Goal: Find specific page/section: Find specific page/section

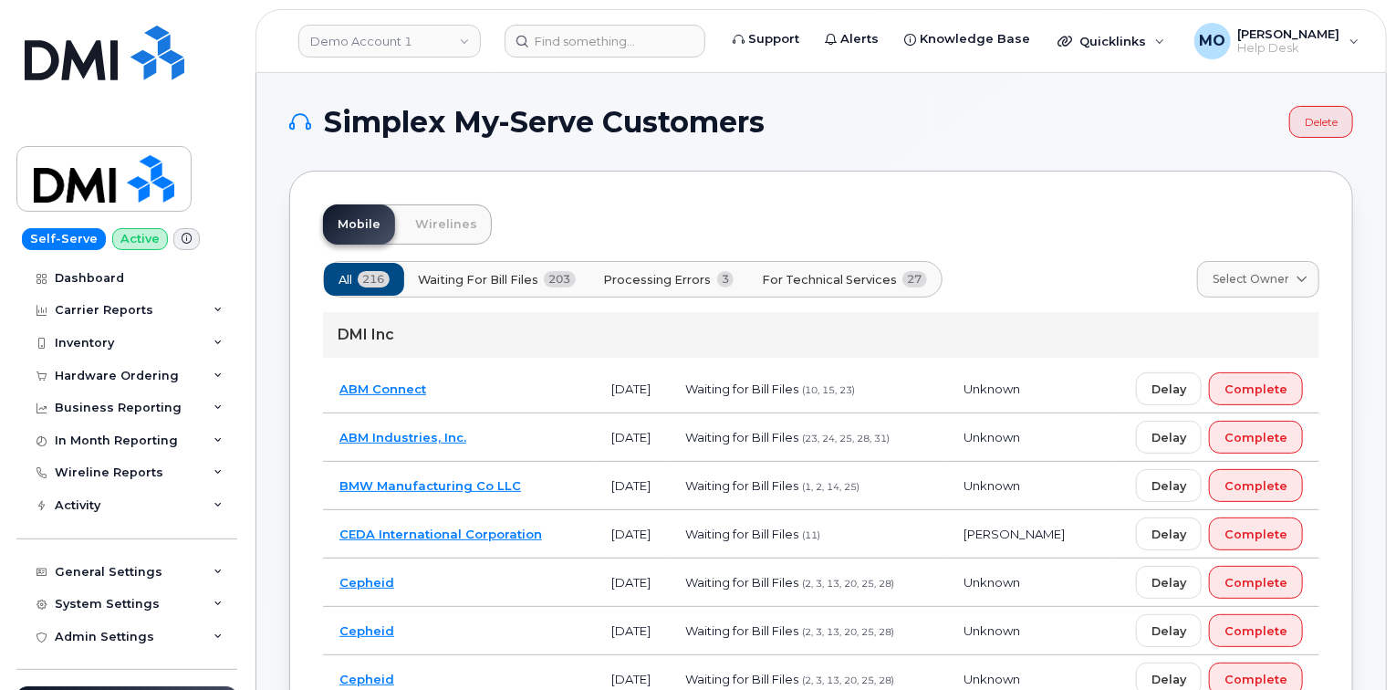
click at [466, 9] on div "Demo Account 1 Support Alerts Knowledge Base Quicklinks Suspend / Cancel Device…" at bounding box center [822, 41] width 1132 height 64
click at [413, 49] on link "Demo Account 1" at bounding box center [389, 41] width 183 height 33
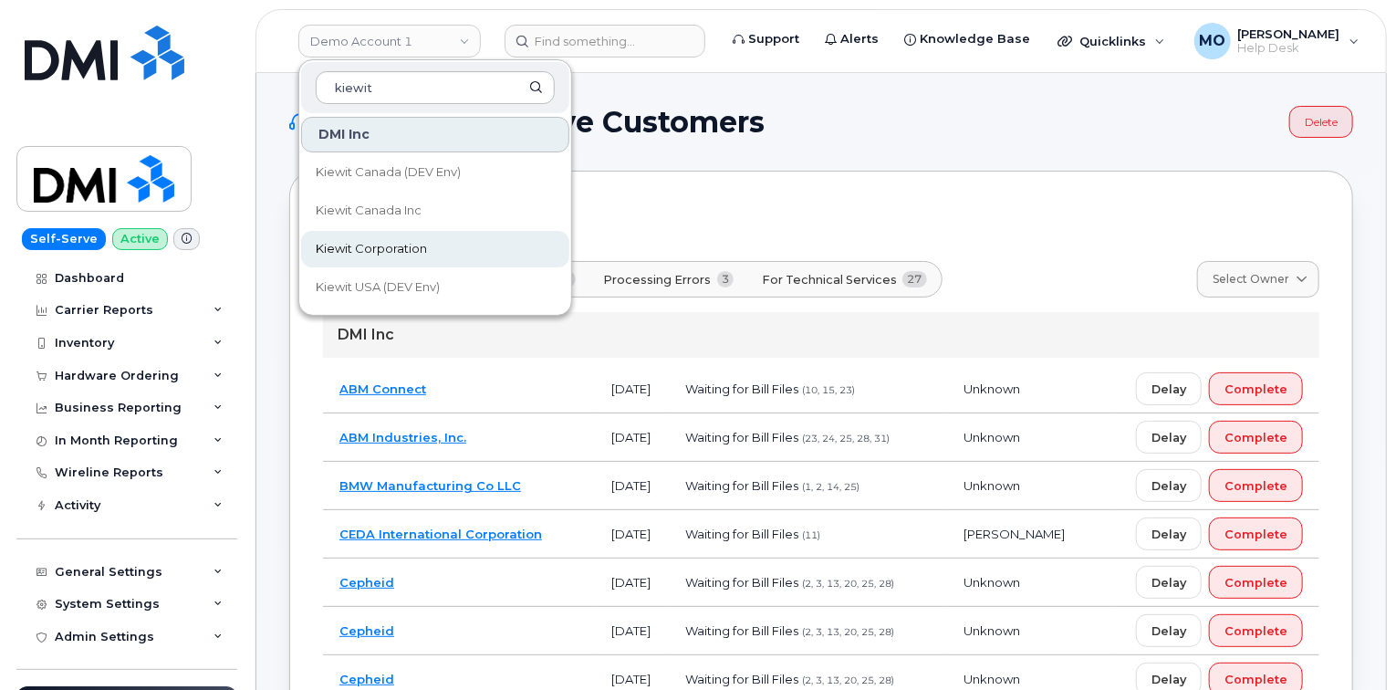
type input "kiewit"
click at [493, 256] on link "Kiewit Corporation" at bounding box center [435, 249] width 268 height 37
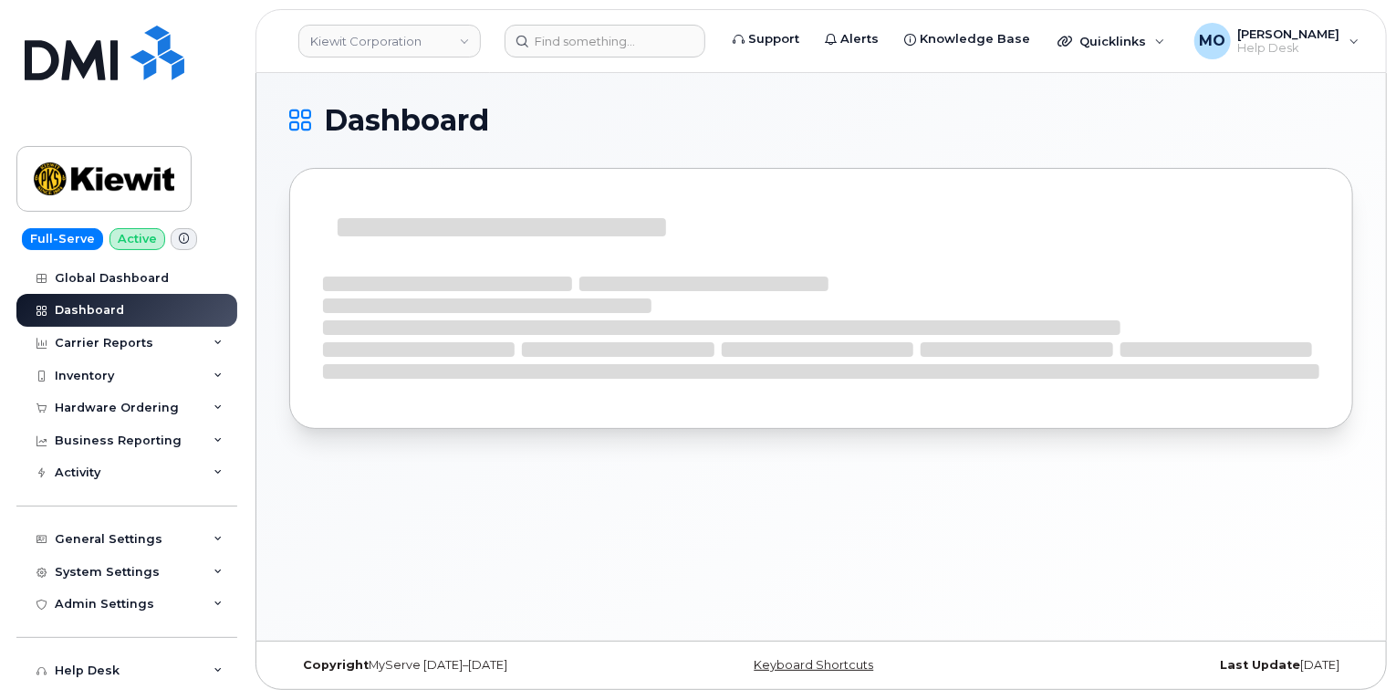
drag, startPoint x: 456, startPoint y: 273, endPoint x: 444, endPoint y: 278, distance: 13.1
drag, startPoint x: 444, startPoint y: 278, endPoint x: 625, endPoint y: 127, distance: 235.8
click at [625, 129] on h1 "Dashboard" at bounding box center [816, 120] width 1055 height 29
click at [562, 47] on input at bounding box center [605, 41] width 201 height 33
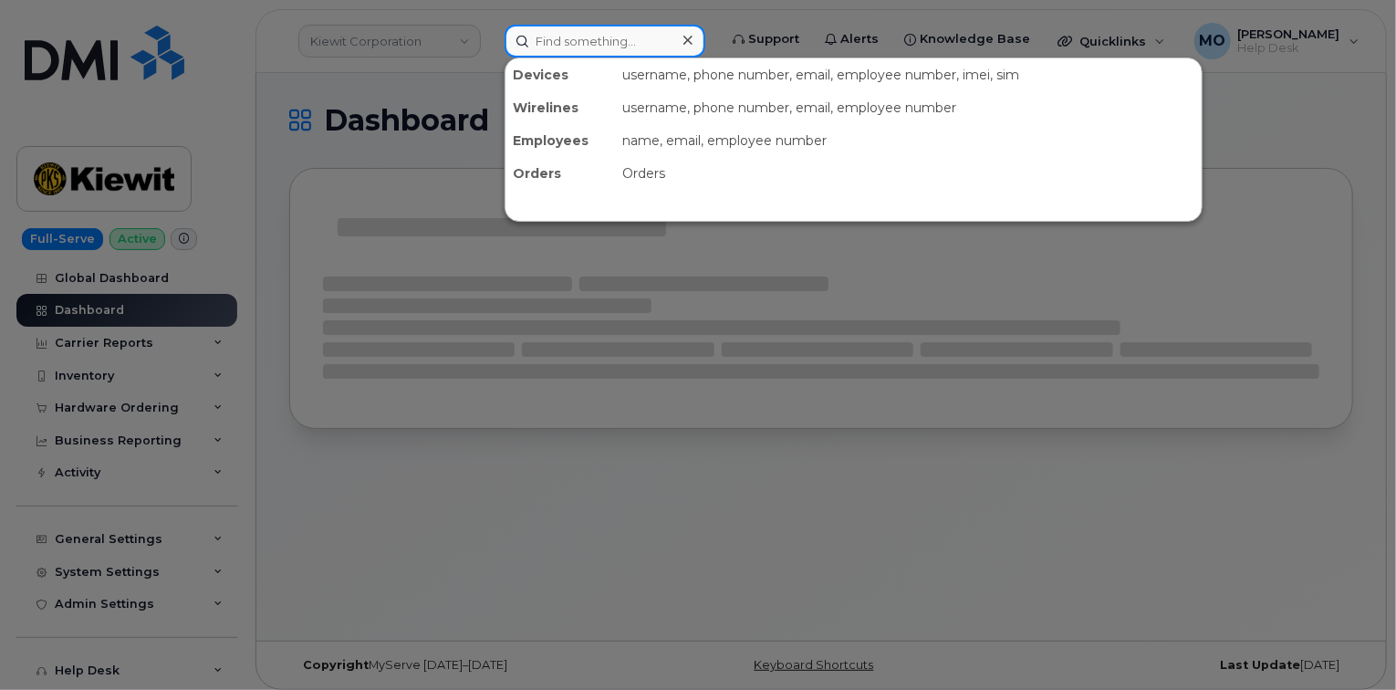
paste input "[PERSON_NAME]"
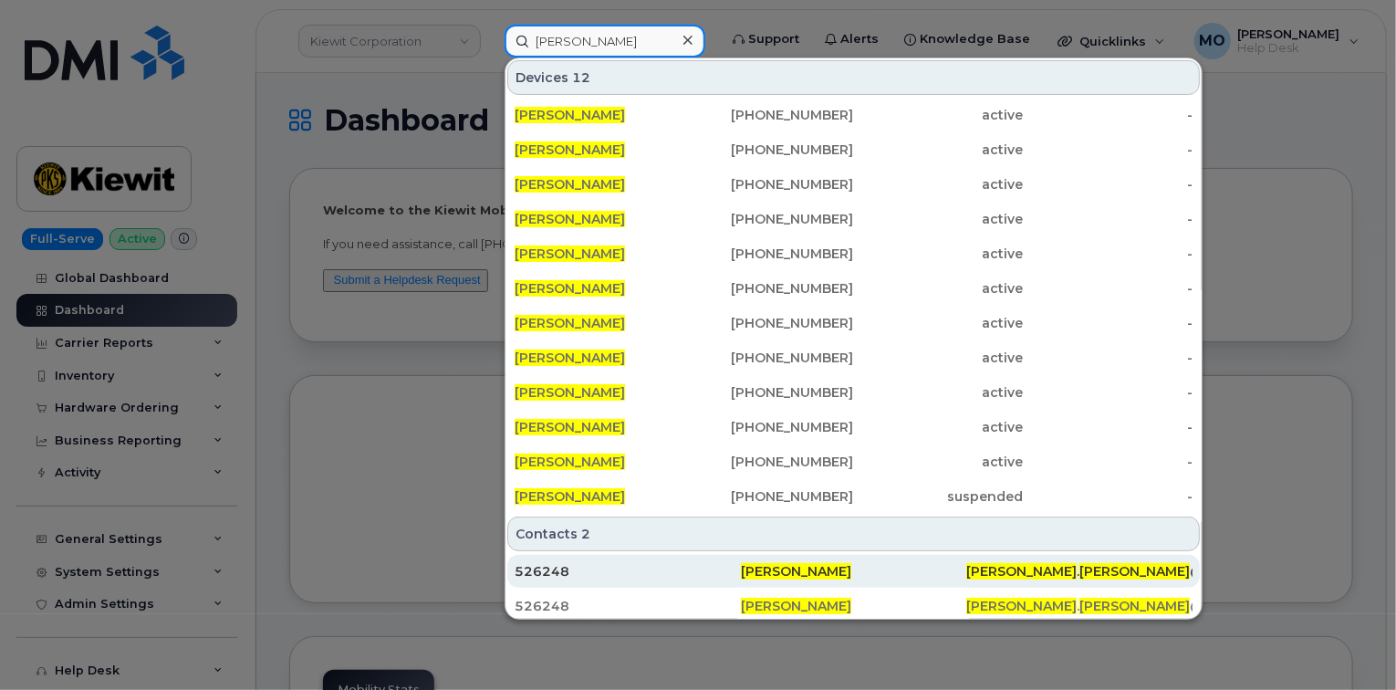
type input "[PERSON_NAME]"
click at [971, 584] on div "[PERSON_NAME] . [PERSON_NAME] @[PERSON_NAME][DOMAIN_NAME]" at bounding box center [1079, 571] width 226 height 33
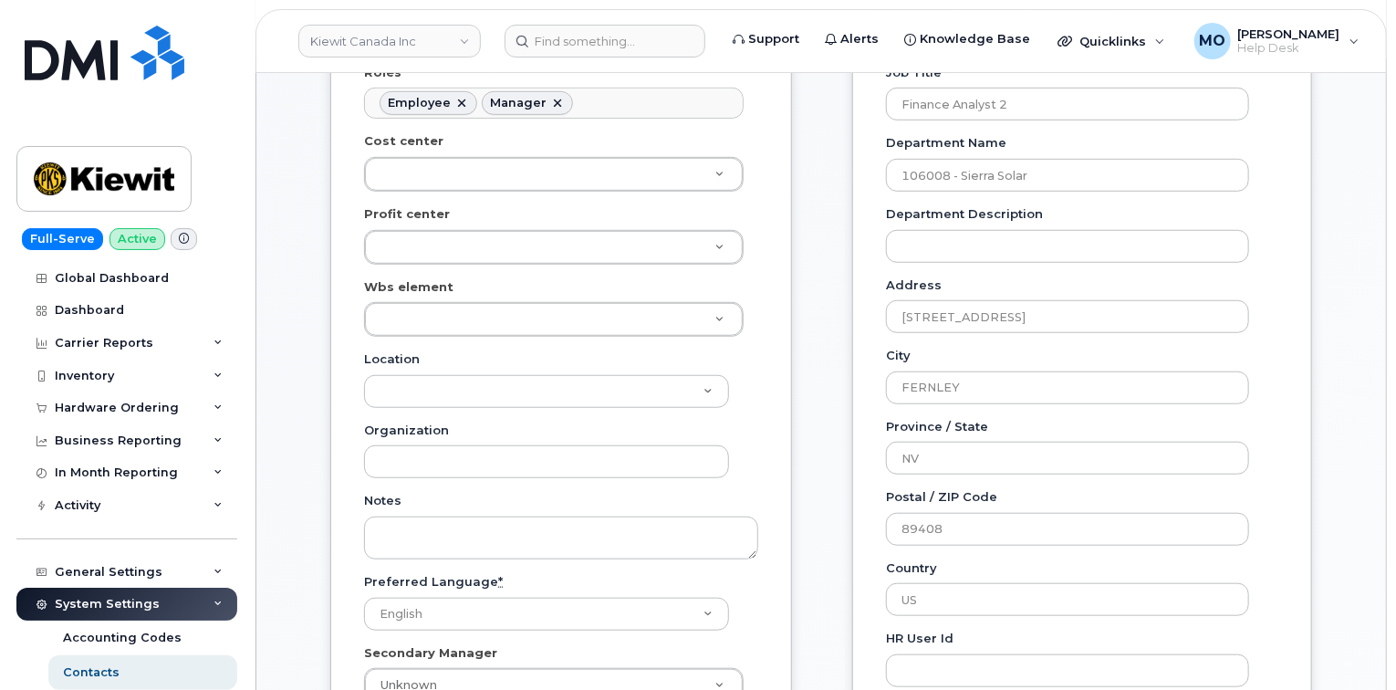
scroll to position [591, 0]
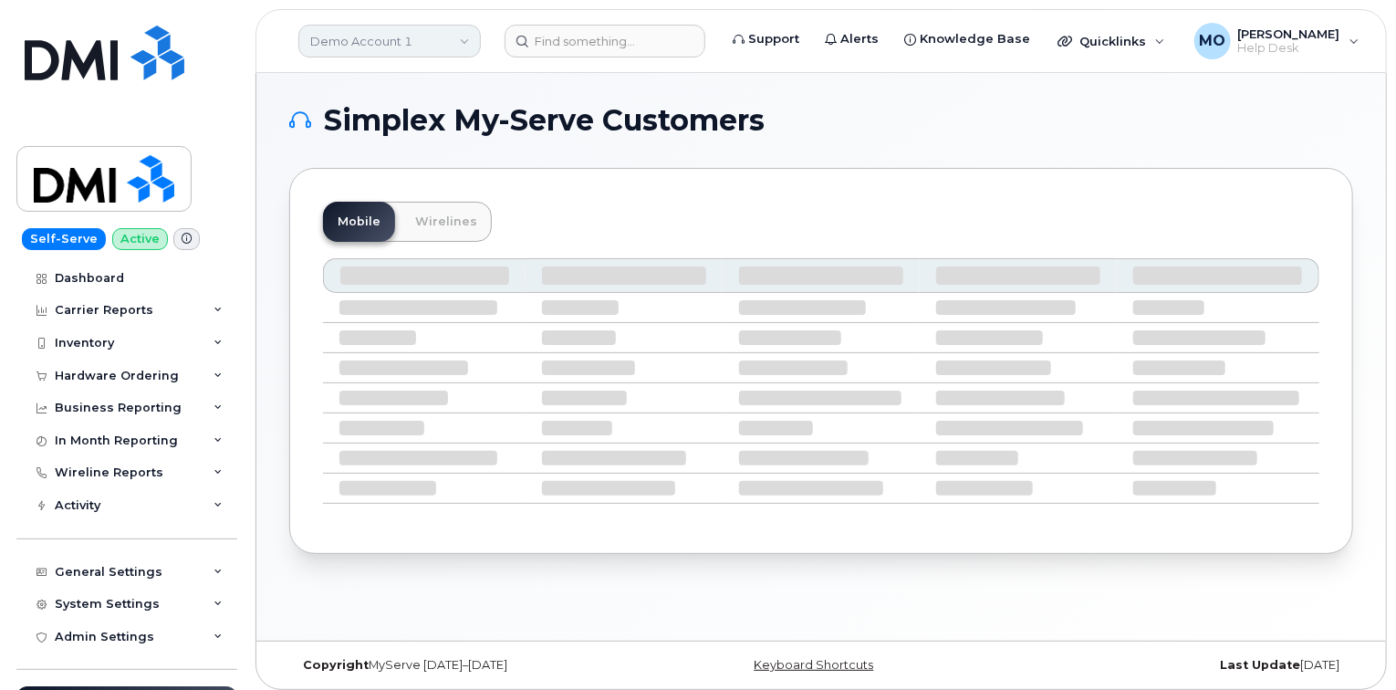
click at [465, 46] on link "Demo Account 1" at bounding box center [389, 41] width 183 height 33
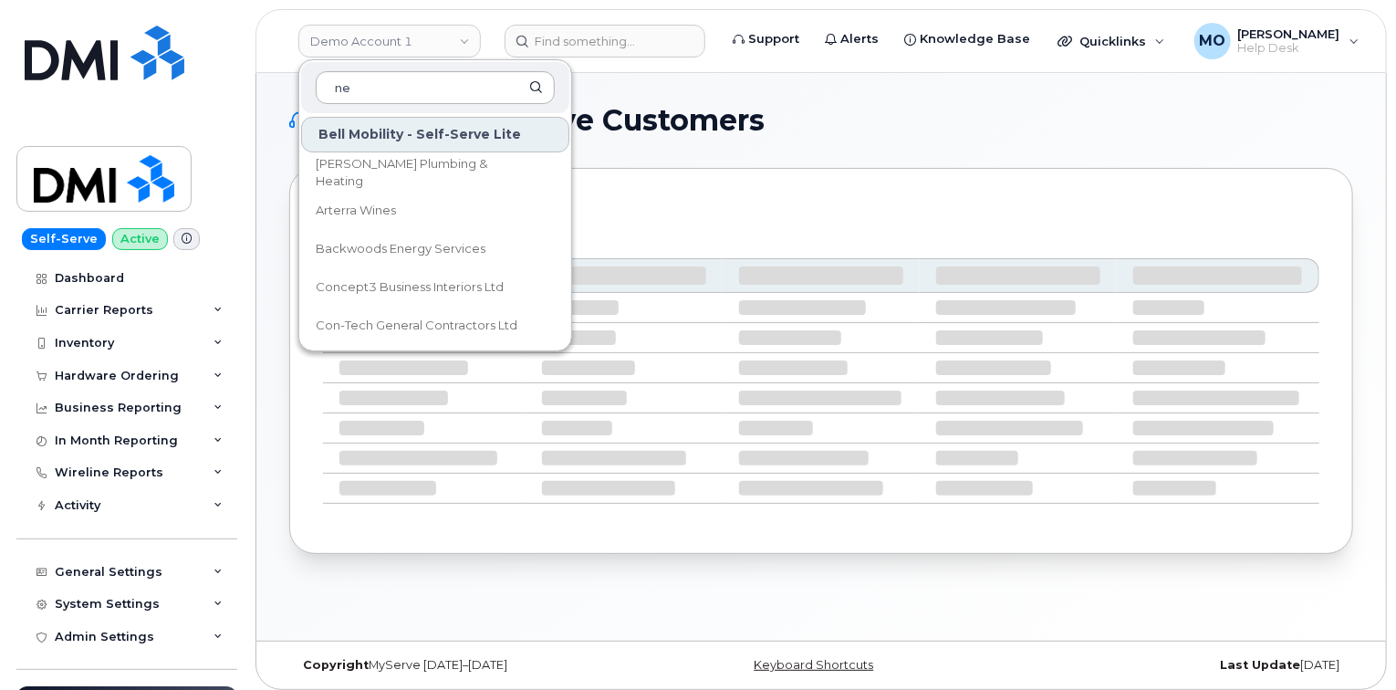
type input "n"
